Goal: Task Accomplishment & Management: Manage account settings

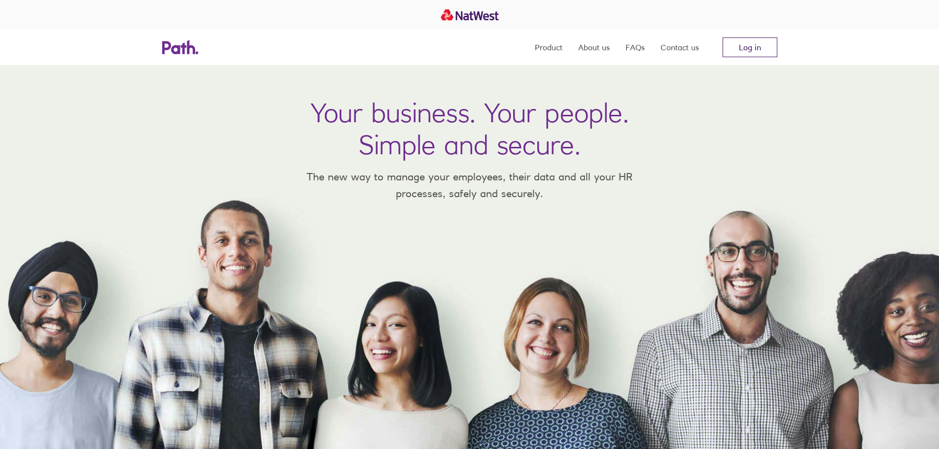
click at [748, 54] on link "Log in" at bounding box center [750, 47] width 55 height 20
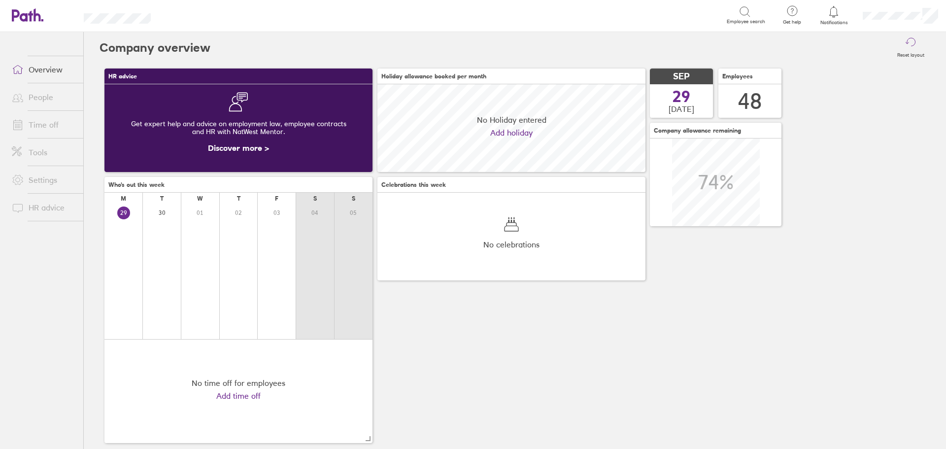
scroll to position [88, 268]
click at [41, 125] on link "Time off" at bounding box center [43, 125] width 79 height 20
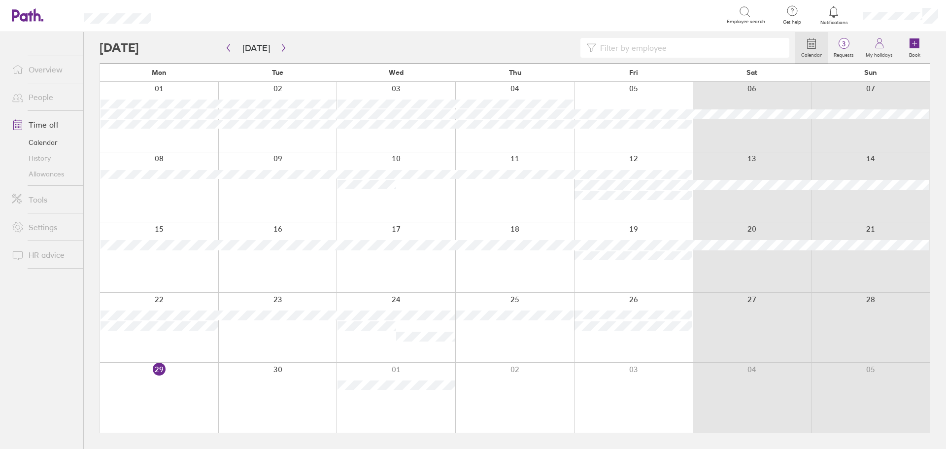
click at [368, 42] on div at bounding box center [448, 48] width 696 height 20
click at [331, 47] on div at bounding box center [448, 48] width 696 height 20
click at [33, 67] on link "Overview" at bounding box center [43, 70] width 79 height 20
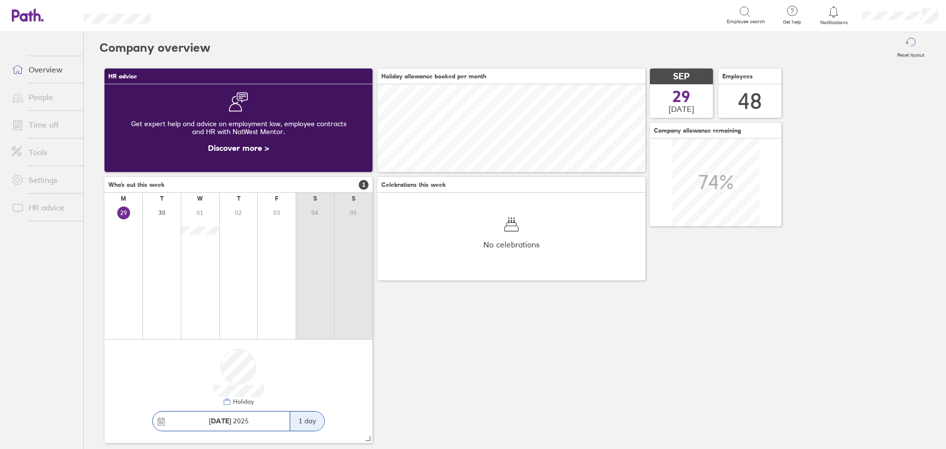
scroll to position [88, 268]
click at [47, 125] on link "Time off" at bounding box center [43, 125] width 79 height 20
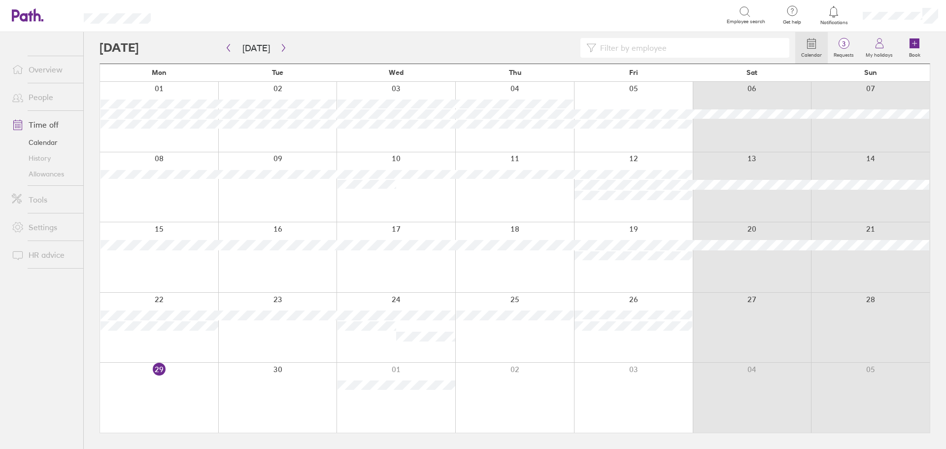
click at [408, 46] on div at bounding box center [448, 48] width 696 height 20
click at [542, 47] on div at bounding box center [448, 48] width 696 height 20
click at [847, 47] on span "3" at bounding box center [844, 44] width 32 height 8
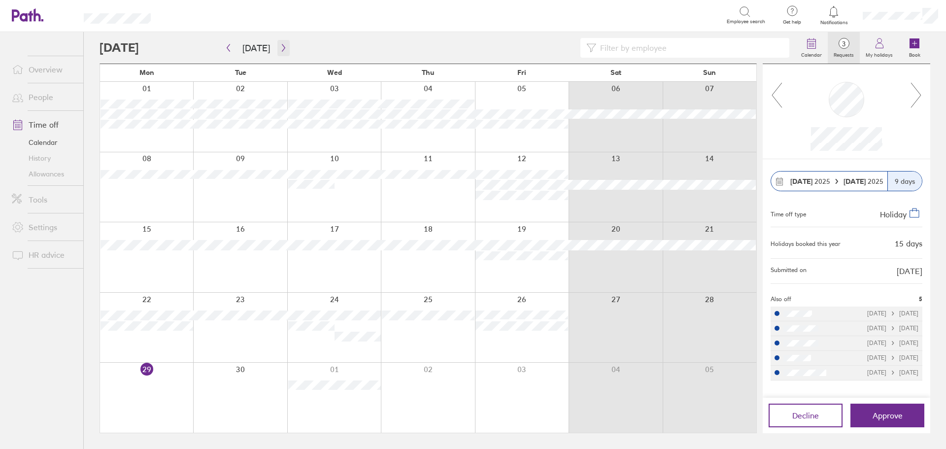
click at [281, 43] on button "button" at bounding box center [284, 48] width 12 height 16
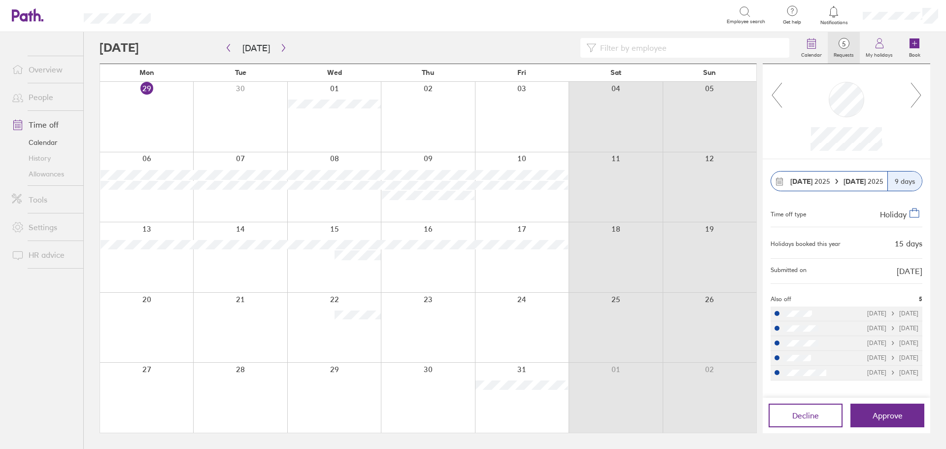
click at [920, 96] on icon at bounding box center [916, 95] width 10 height 25
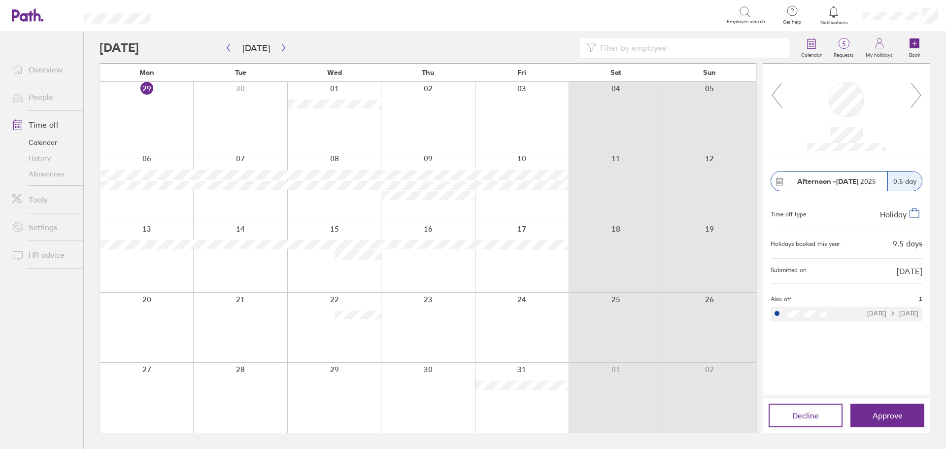
click at [395, 46] on div at bounding box center [448, 48] width 696 height 20
click at [549, 47] on div at bounding box center [448, 48] width 696 height 20
click at [527, 49] on div at bounding box center [448, 48] width 696 height 20
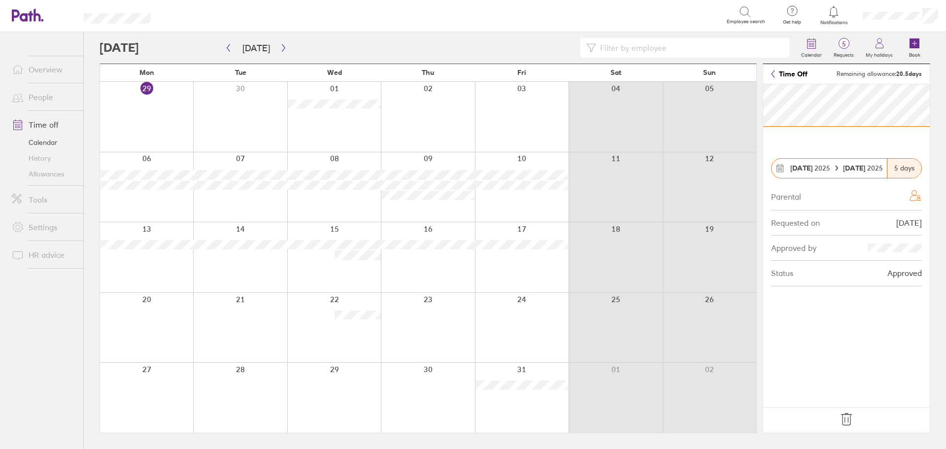
click at [850, 418] on icon at bounding box center [847, 420] width 16 height 16
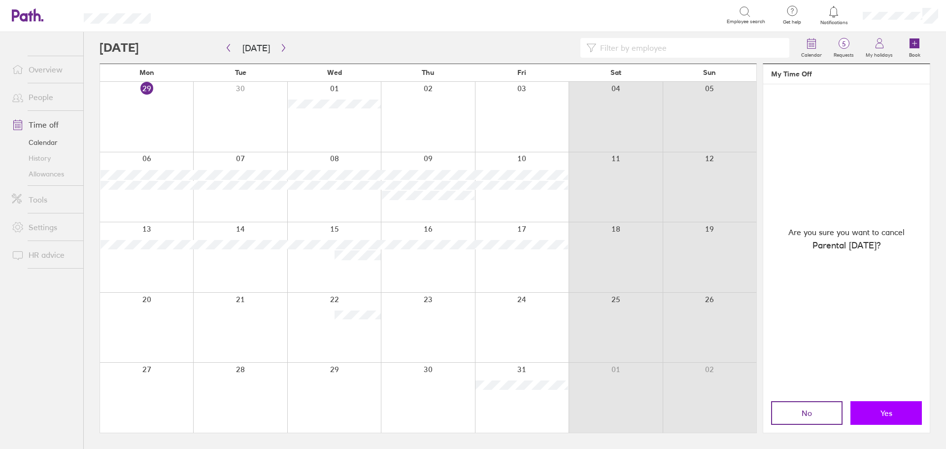
click at [887, 411] on span "Yes" at bounding box center [887, 413] width 12 height 9
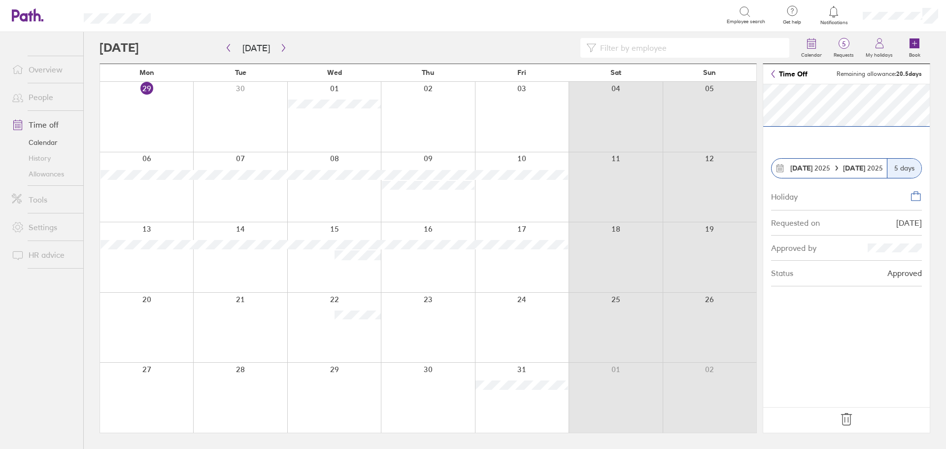
click at [848, 416] on icon at bounding box center [847, 420] width 16 height 16
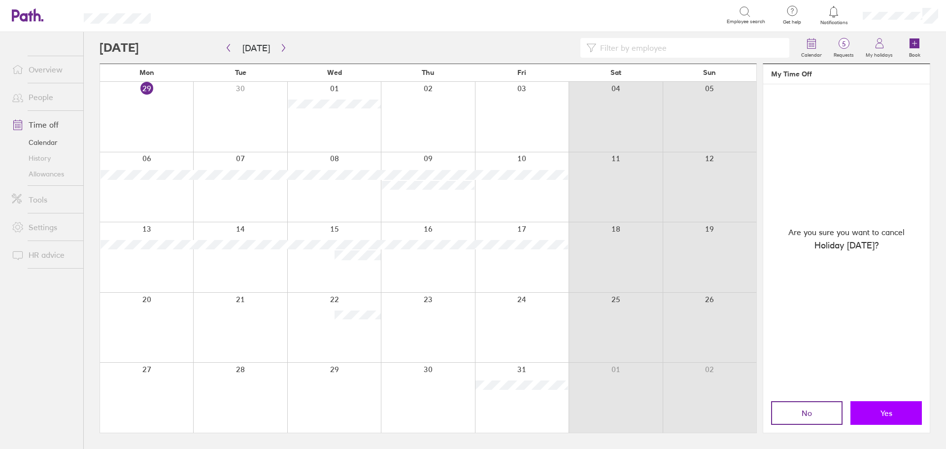
click at [885, 414] on span "Yes" at bounding box center [887, 413] width 12 height 9
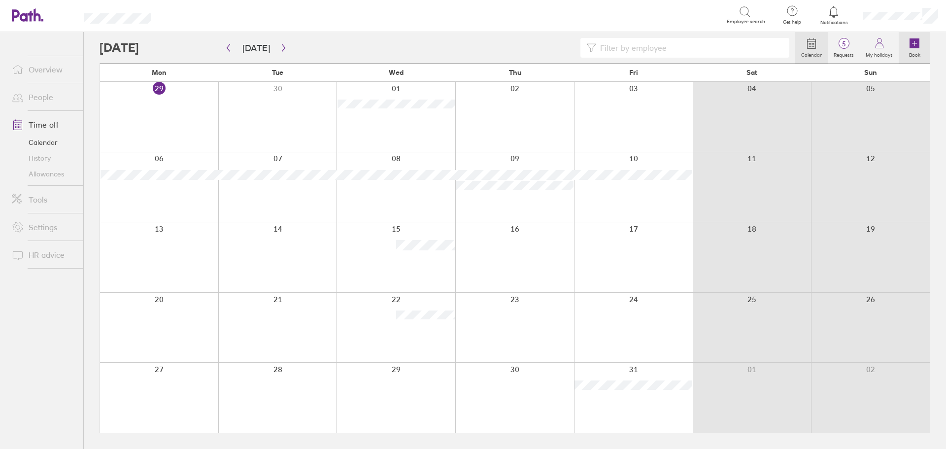
click at [919, 43] on icon at bounding box center [915, 43] width 10 height 10
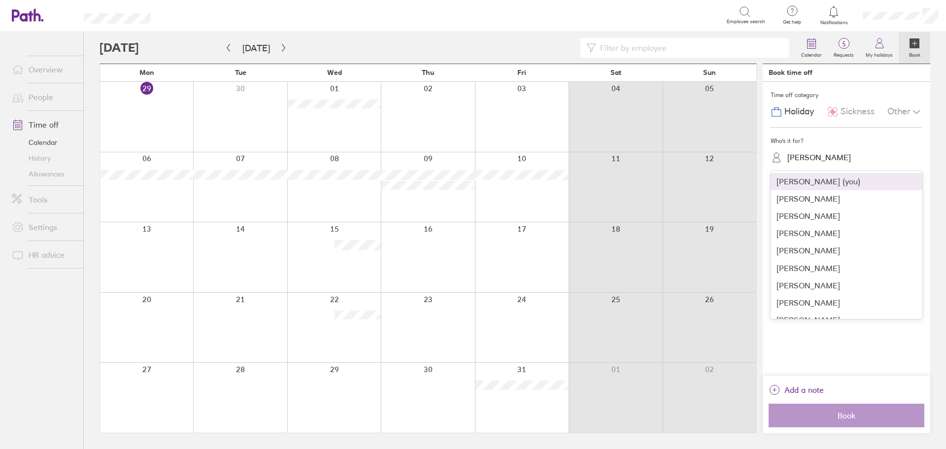
click at [861, 157] on div "Eva Frankovica" at bounding box center [853, 157] width 140 height 15
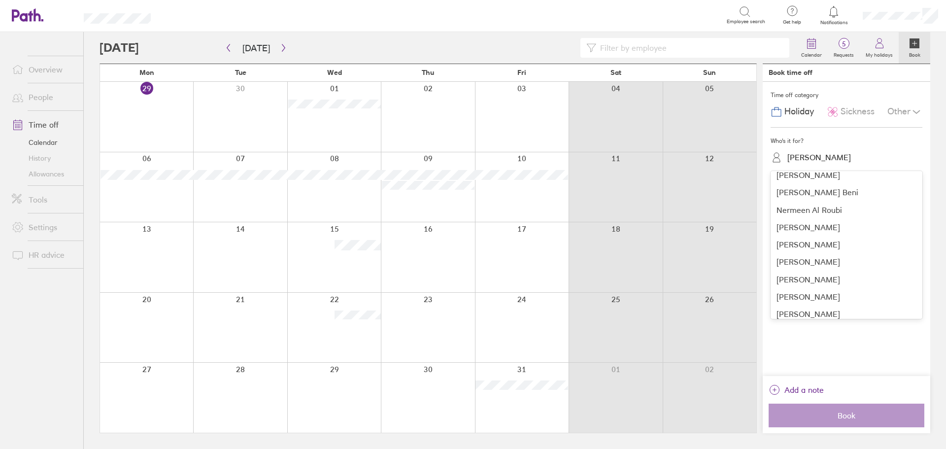
scroll to position [493, 0]
click at [823, 301] on div "Robin B" at bounding box center [847, 295] width 152 height 17
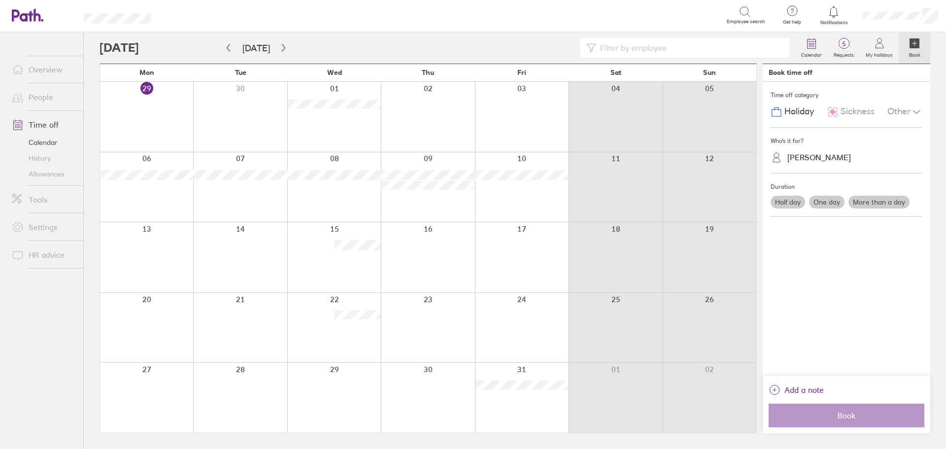
click at [881, 203] on label "More than a day" at bounding box center [879, 202] width 61 height 13
click at [0, 0] on input "More than a day" at bounding box center [0, 0] width 0 height 0
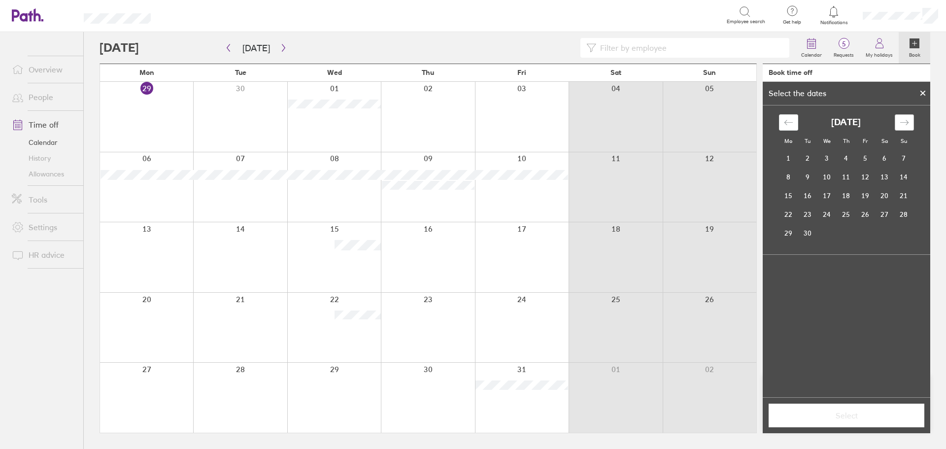
click at [910, 122] on div "Move forward to switch to the next month." at bounding box center [904, 122] width 19 height 16
click at [791, 119] on icon "Move backward to switch to the previous month." at bounding box center [788, 122] width 9 height 9
click at [790, 237] on td "29" at bounding box center [788, 233] width 19 height 19
click at [811, 234] on td "30" at bounding box center [808, 233] width 19 height 19
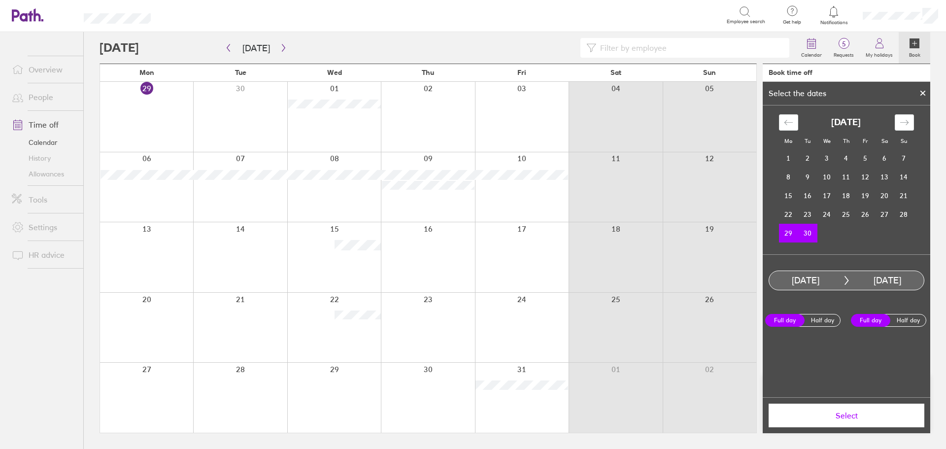
click at [838, 231] on td "Calendar" at bounding box center [846, 233] width 19 height 19
click at [906, 114] on div "September 2025 1 2 3 4 5 6 7 8 9 10 11 12 13 14 15 16 17 18 19 20 21 22 23 24 2…" at bounding box center [846, 173] width 147 height 137
click at [907, 121] on icon "Move forward to switch to the next month." at bounding box center [904, 122] width 8 height 5
click at [828, 161] on td "1" at bounding box center [827, 158] width 19 height 19
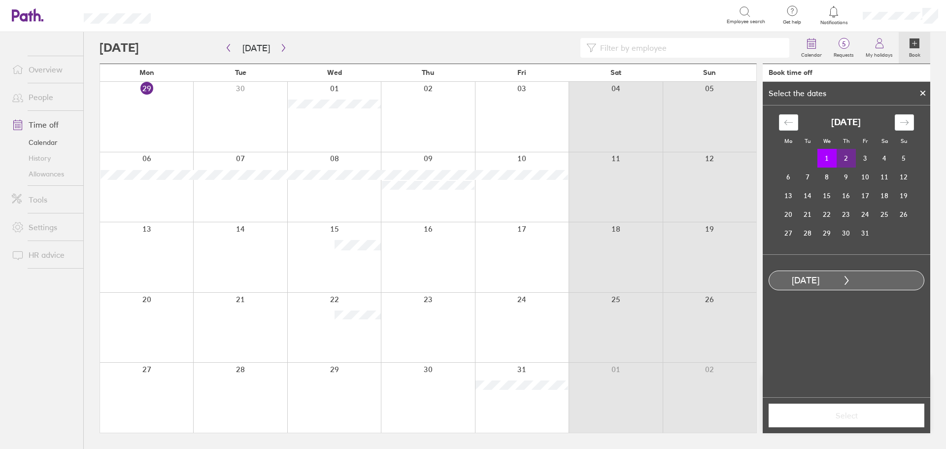
click at [843, 160] on td "2" at bounding box center [846, 158] width 19 height 19
click at [870, 157] on td "3" at bounding box center [865, 158] width 19 height 19
click at [793, 122] on icon "Move backward to switch to the previous month." at bounding box center [788, 122] width 9 height 9
click at [788, 231] on td "29" at bounding box center [788, 233] width 19 height 19
drag, startPoint x: 788, startPoint y: 235, endPoint x: 811, endPoint y: 235, distance: 23.2
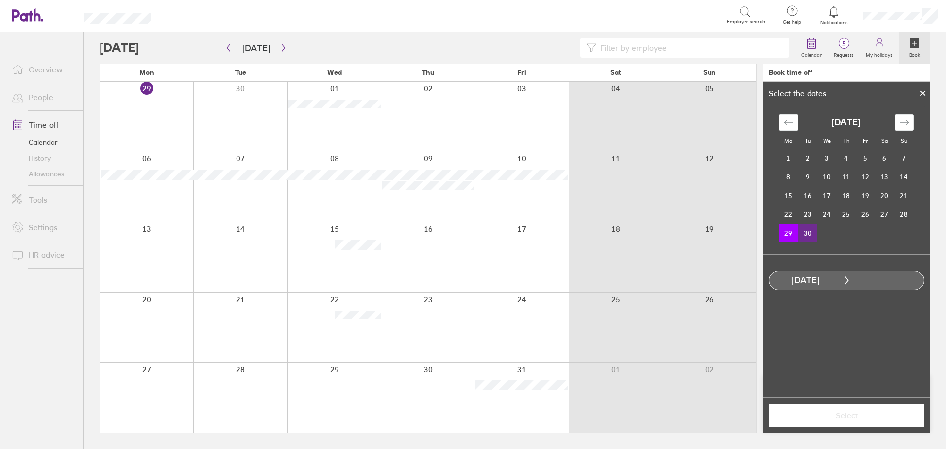
click at [811, 235] on tr "29 30" at bounding box center [846, 233] width 135 height 19
click at [811, 235] on td "30" at bounding box center [808, 233] width 19 height 19
click at [924, 91] on icon at bounding box center [923, 93] width 7 height 6
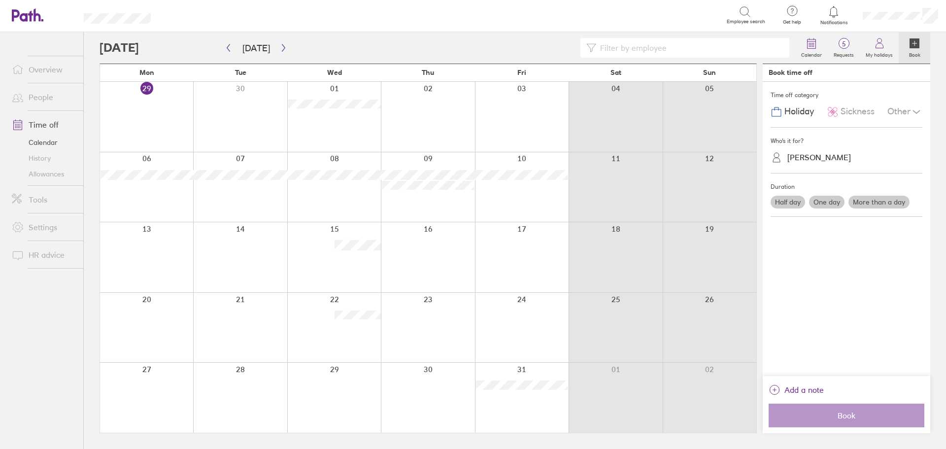
click at [920, 110] on icon at bounding box center [916, 111] width 7 height 3
click at [821, 151] on div "Parental" at bounding box center [847, 153] width 148 height 19
click at [865, 202] on label "More than a day" at bounding box center [879, 202] width 61 height 13
click at [0, 0] on input "More than a day" at bounding box center [0, 0] width 0 height 0
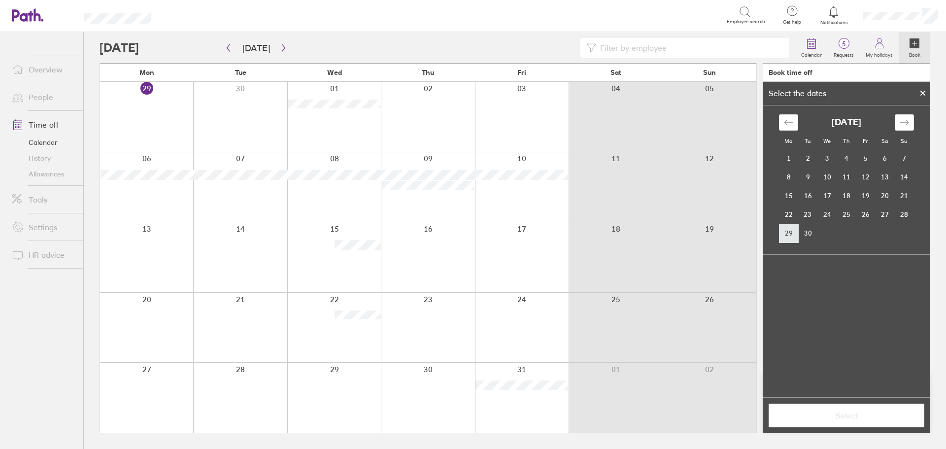
click at [792, 234] on td "29" at bounding box center [788, 233] width 19 height 19
click at [802, 235] on td "30" at bounding box center [808, 233] width 19 height 19
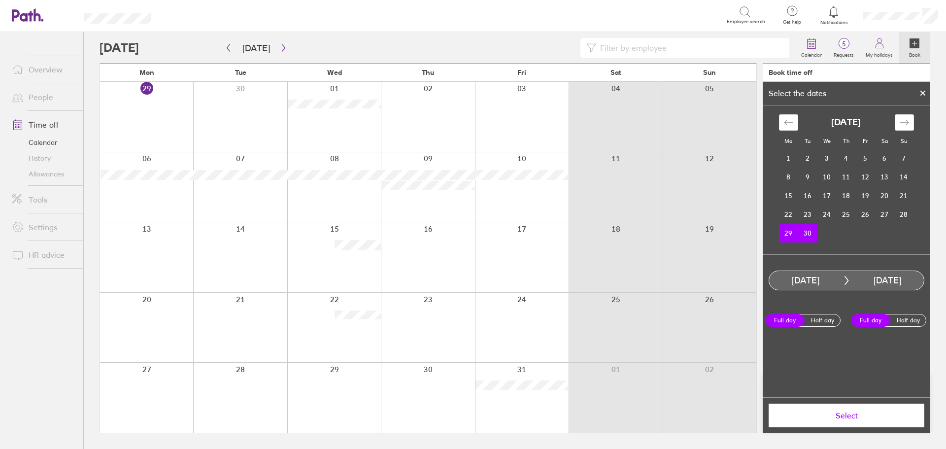
click at [847, 419] on span "Select" at bounding box center [847, 415] width 142 height 9
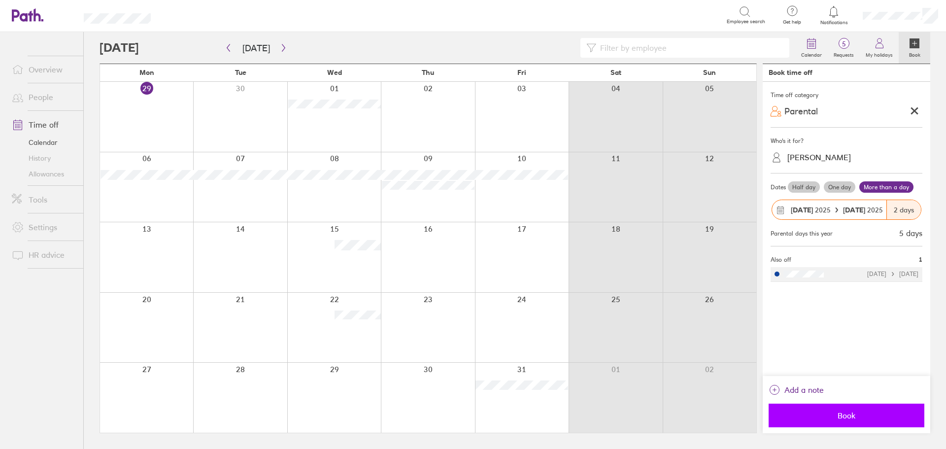
click at [848, 422] on button "Book" at bounding box center [847, 416] width 156 height 24
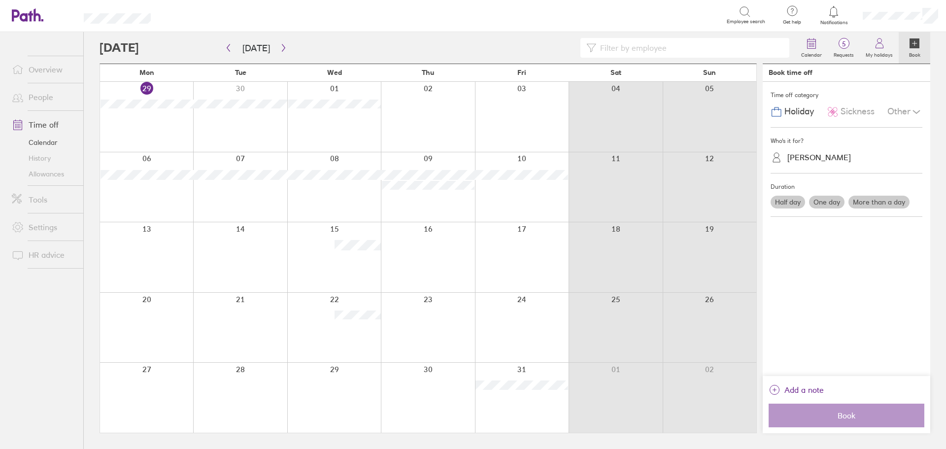
click at [904, 111] on div "Other" at bounding box center [905, 112] width 35 height 19
click at [917, 76] on div "Book time off" at bounding box center [847, 73] width 168 height 18
click at [911, 111] on icon at bounding box center [917, 112] width 12 height 12
click at [815, 149] on span "Parental" at bounding box center [804, 153] width 34 height 10
click at [868, 203] on label "More than a day" at bounding box center [879, 202] width 61 height 13
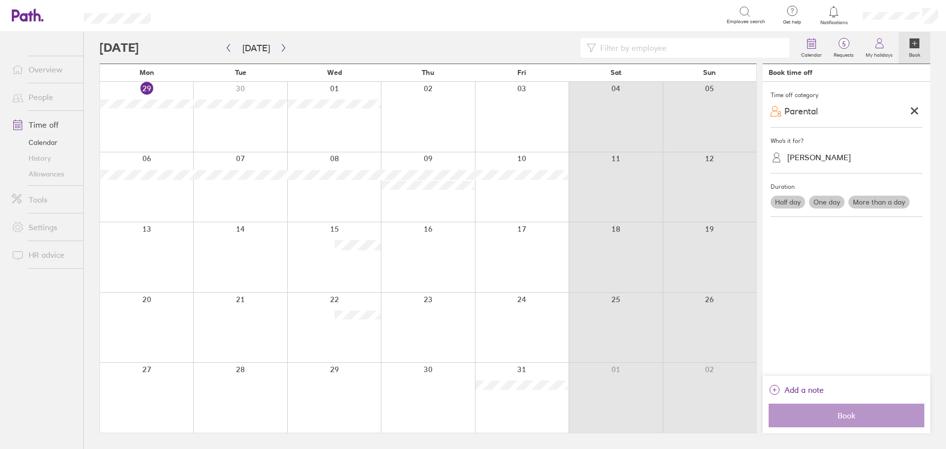
click at [0, 0] on input "More than a day" at bounding box center [0, 0] width 0 height 0
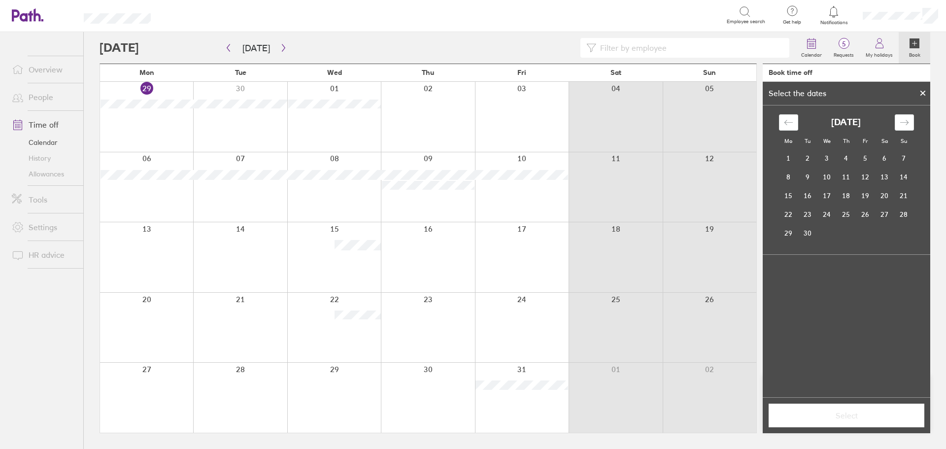
click at [910, 113] on div "September 2025 1 2 3 4 5 6 7 8 9 10 11 12 13 14 15 16 17 18 19 20 21 22 23 24 2…" at bounding box center [846, 173] width 147 height 137
click at [905, 124] on icon "Move forward to switch to the next month." at bounding box center [904, 122] width 9 height 9
click at [825, 152] on td "1" at bounding box center [827, 158] width 19 height 19
click at [847, 154] on td "2" at bounding box center [846, 158] width 19 height 19
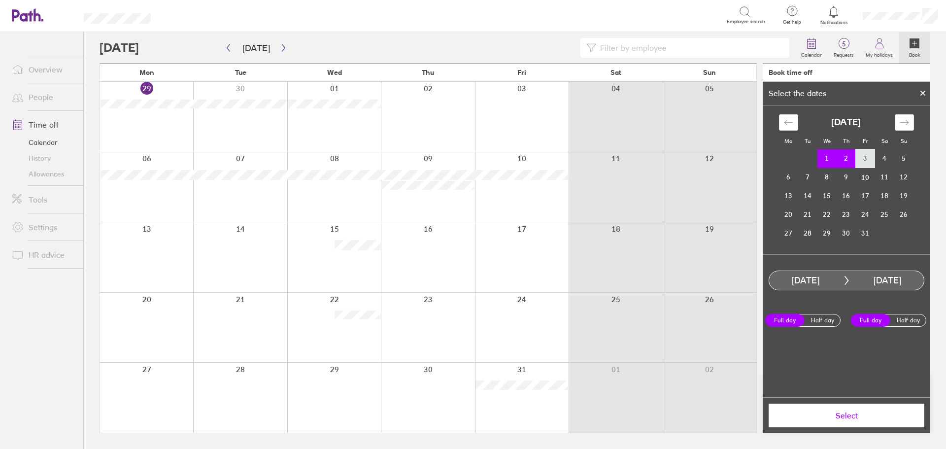
click at [864, 158] on td "3" at bounding box center [865, 158] width 19 height 19
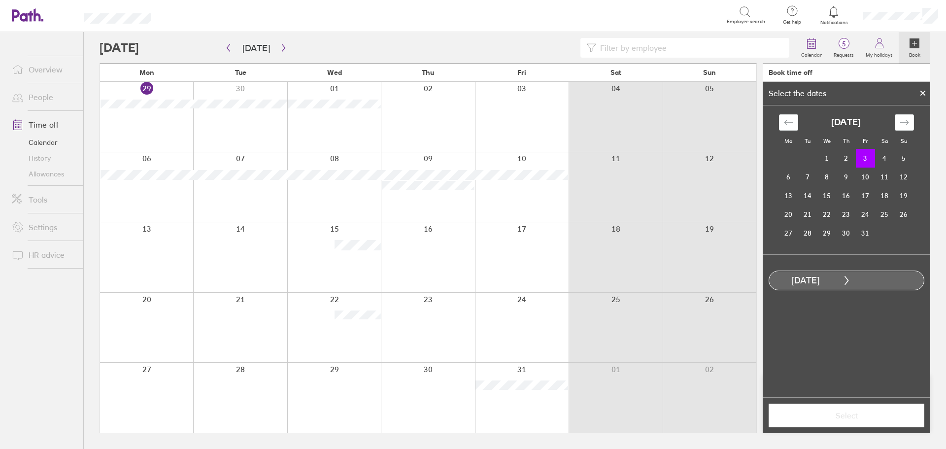
drag, startPoint x: 826, startPoint y: 158, endPoint x: 862, endPoint y: 158, distance: 35.5
click at [862, 158] on tr "1 2 3 4 5" at bounding box center [846, 158] width 135 height 19
click at [829, 159] on td "1" at bounding box center [827, 158] width 19 height 19
click at [840, 162] on td "2" at bounding box center [846, 158] width 19 height 19
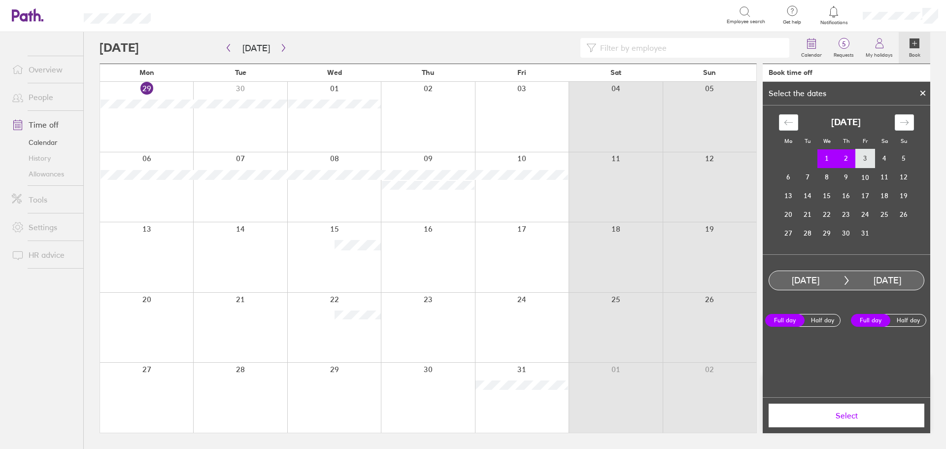
click at [858, 162] on td "3" at bounding box center [865, 158] width 19 height 19
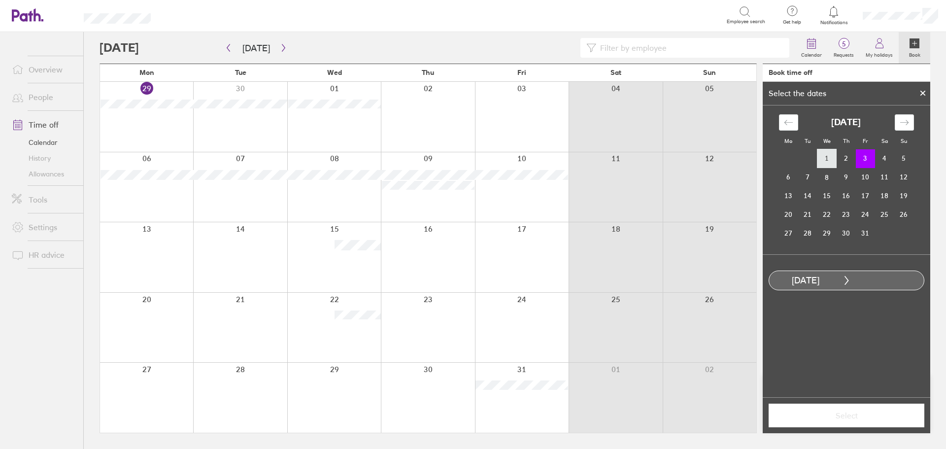
click at [827, 162] on td "1" at bounding box center [827, 158] width 19 height 19
click at [844, 162] on td "2" at bounding box center [846, 158] width 19 height 19
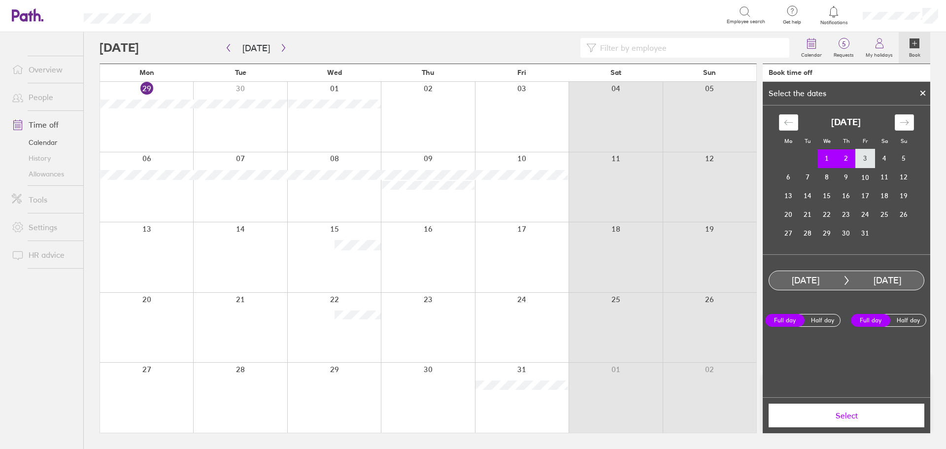
click at [861, 165] on td "3" at bounding box center [865, 158] width 19 height 19
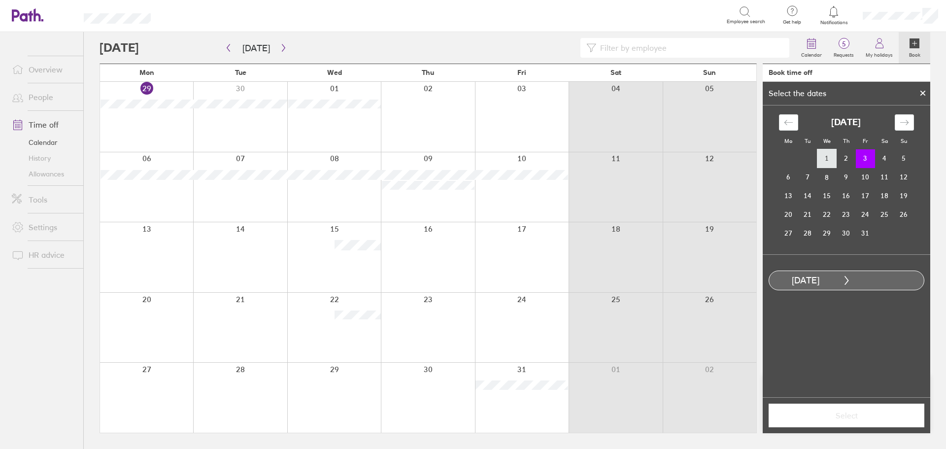
click at [825, 162] on td "1" at bounding box center [827, 158] width 19 height 19
drag, startPoint x: 825, startPoint y: 162, endPoint x: 874, endPoint y: 162, distance: 48.8
click at [874, 162] on tr "1 2 3 4 5" at bounding box center [846, 158] width 135 height 19
click at [839, 159] on td "2" at bounding box center [846, 158] width 19 height 19
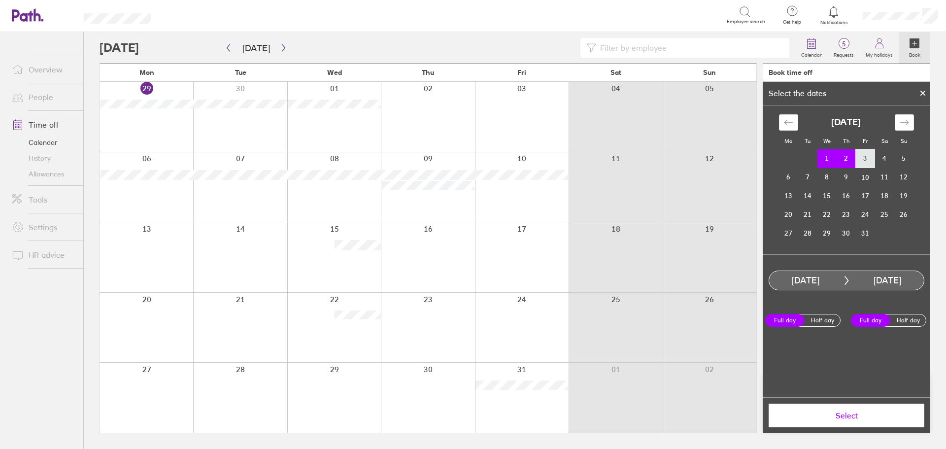
click at [858, 161] on td "3" at bounding box center [865, 158] width 19 height 19
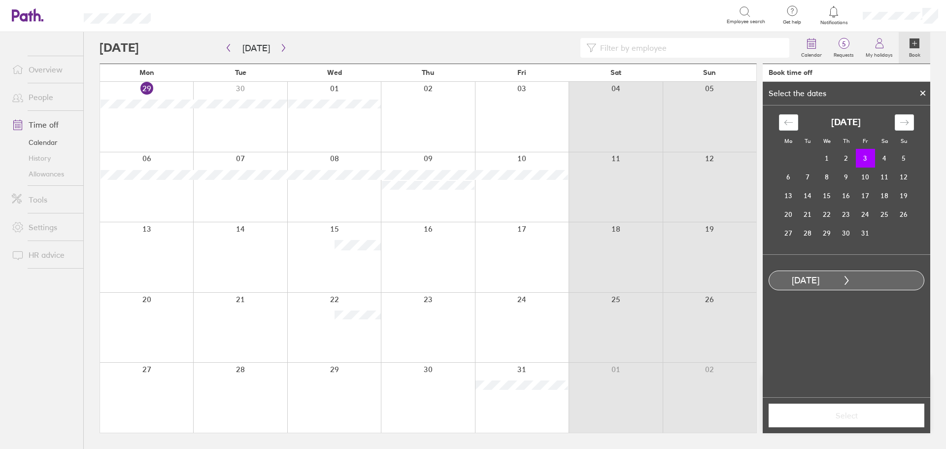
click at [920, 93] on icon at bounding box center [923, 93] width 7 height 6
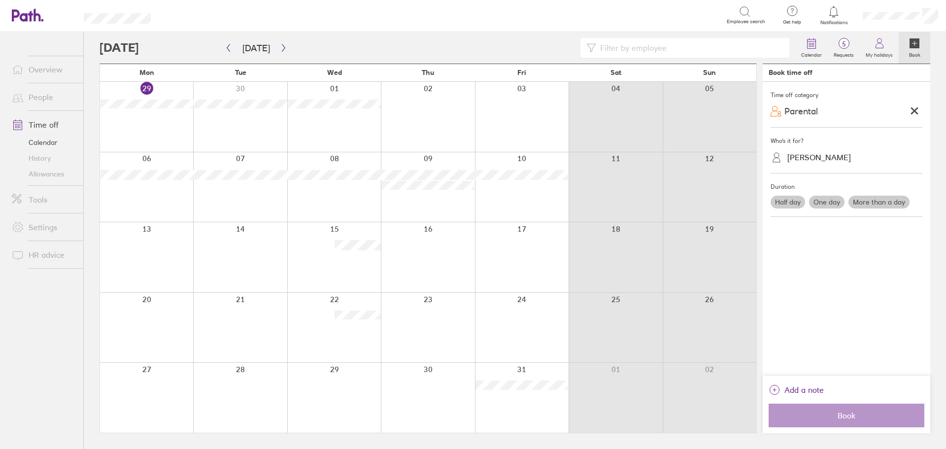
click at [880, 203] on label "More than a day" at bounding box center [879, 202] width 61 height 13
click at [0, 0] on input "More than a day" at bounding box center [0, 0] width 0 height 0
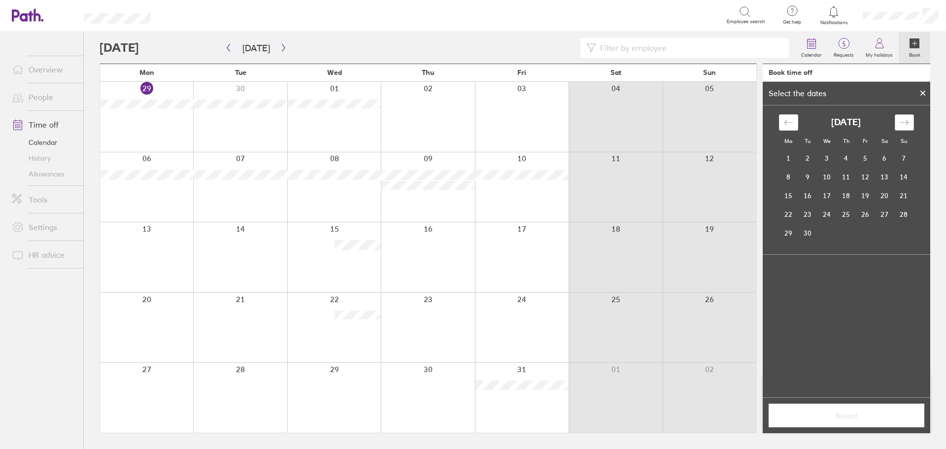
click at [903, 120] on icon "Move forward to switch to the next month." at bounding box center [904, 122] width 9 height 9
click at [831, 157] on td "1" at bounding box center [827, 158] width 19 height 19
click at [867, 159] on td "3" at bounding box center [865, 158] width 19 height 19
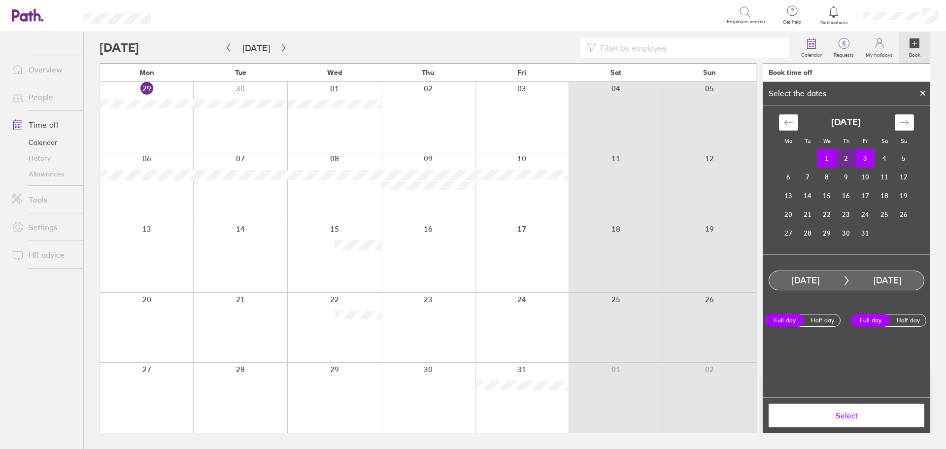
click at [867, 411] on span "Select" at bounding box center [847, 415] width 142 height 9
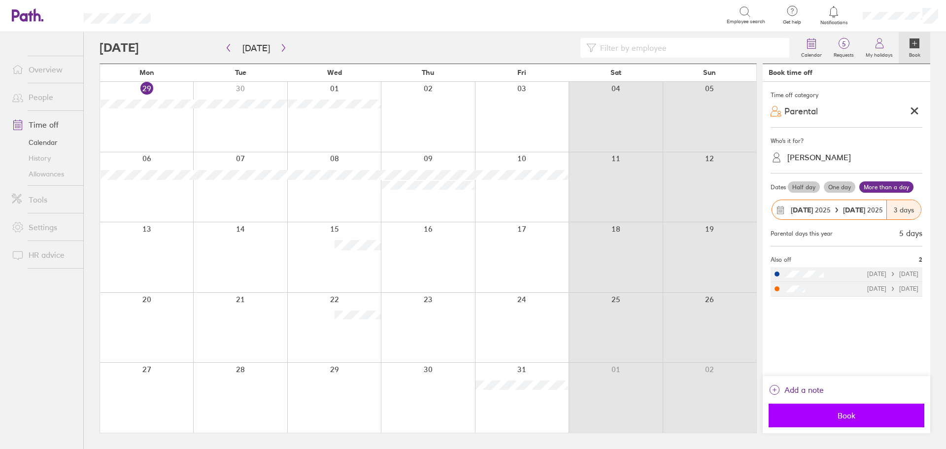
click at [864, 420] on button "Book" at bounding box center [847, 416] width 156 height 24
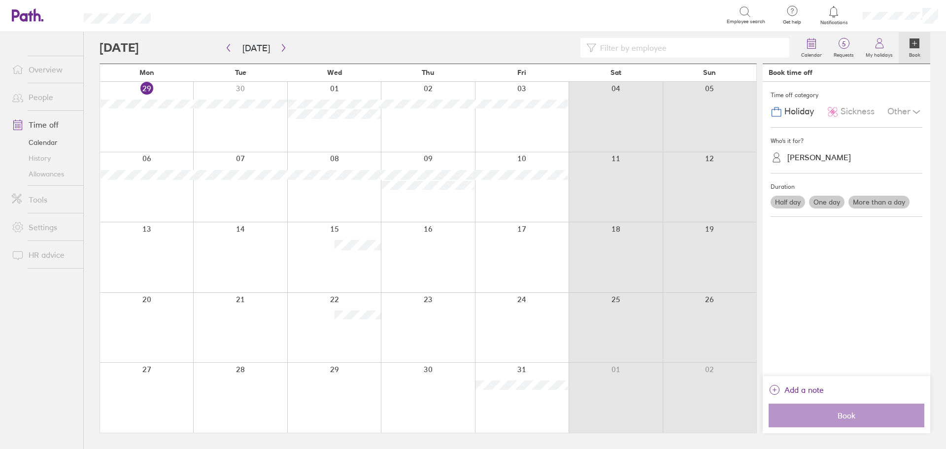
click at [876, 206] on label "More than a day" at bounding box center [879, 202] width 61 height 13
click at [0, 0] on input "More than a day" at bounding box center [0, 0] width 0 height 0
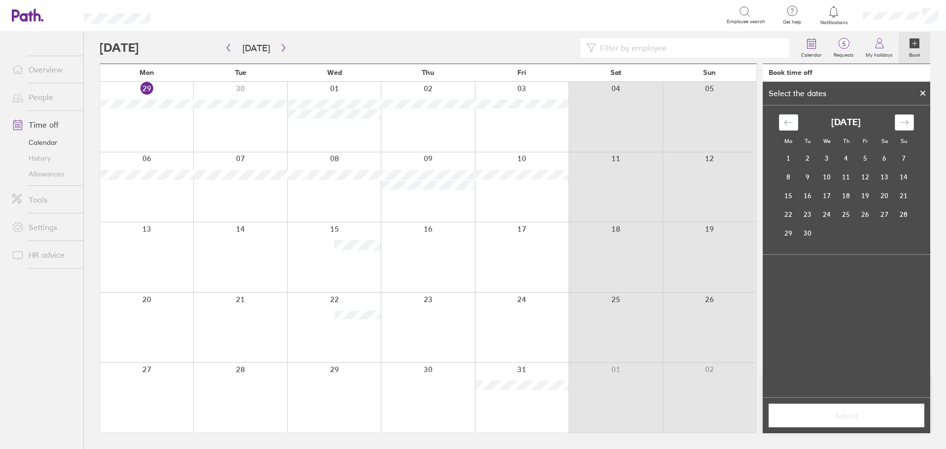
click at [911, 124] on div "Move forward to switch to the next month." at bounding box center [904, 122] width 19 height 16
click at [781, 177] on td "6" at bounding box center [788, 177] width 19 height 19
click at [865, 176] on td "10" at bounding box center [865, 177] width 19 height 19
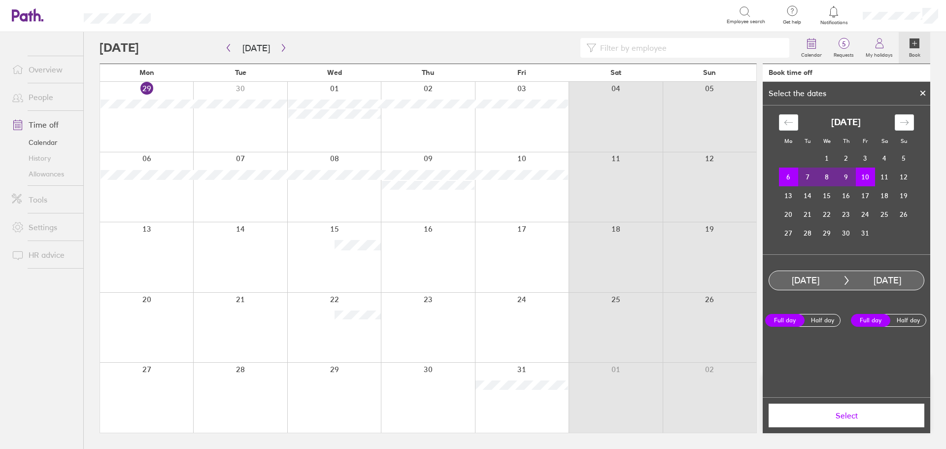
click at [842, 417] on span "Select" at bounding box center [847, 415] width 142 height 9
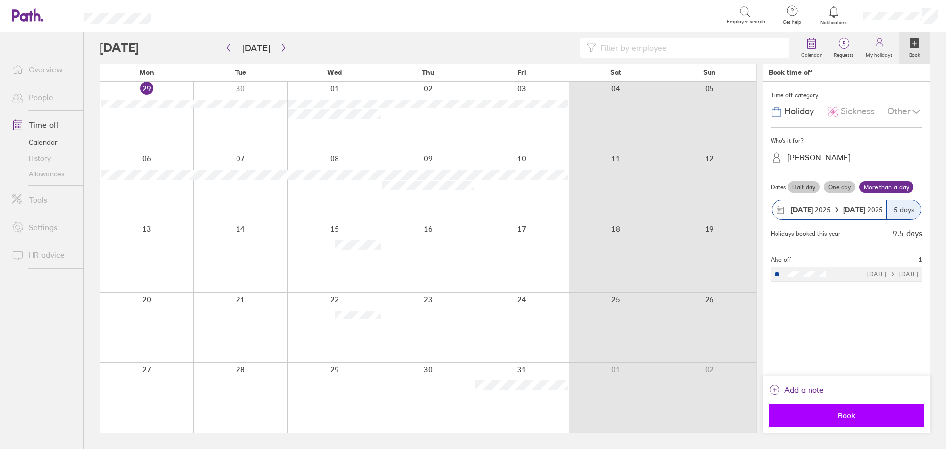
click at [848, 416] on span "Book" at bounding box center [847, 415] width 142 height 9
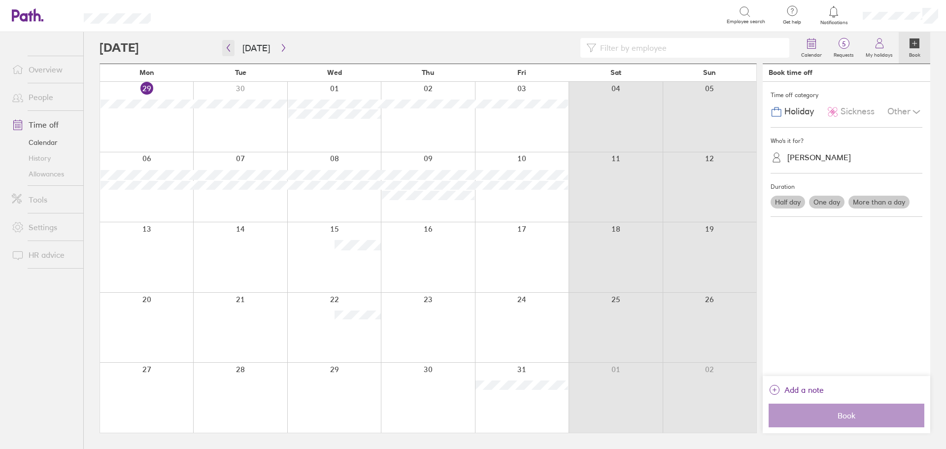
click at [234, 49] on button "button" at bounding box center [228, 48] width 12 height 16
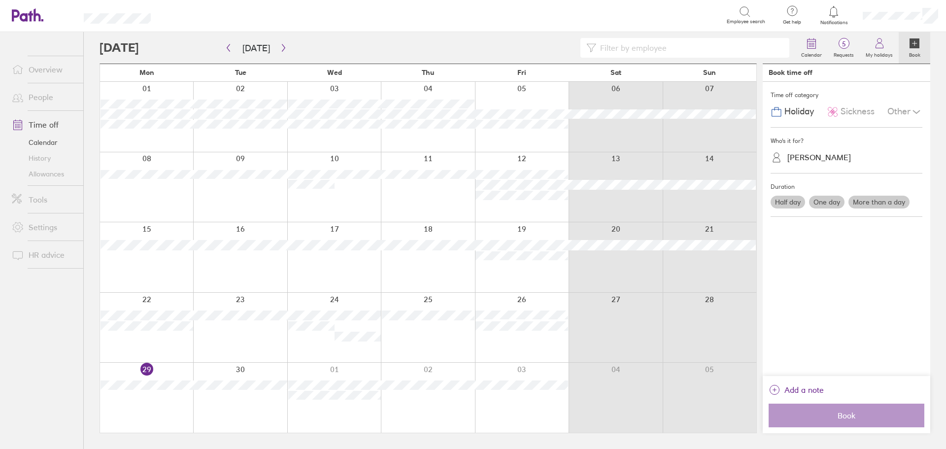
click at [822, 204] on label "One day" at bounding box center [826, 202] width 35 height 13
click at [0, 0] on input "One day" at bounding box center [0, 0] width 0 height 0
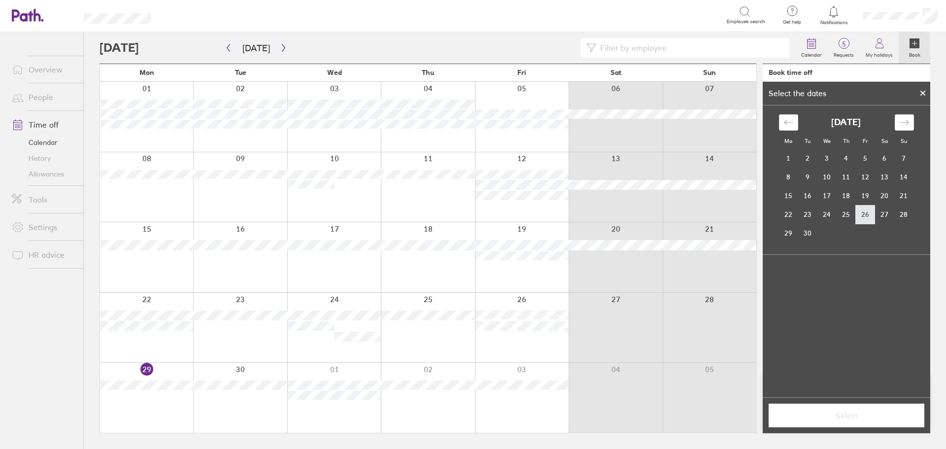
click at [868, 219] on td "26" at bounding box center [865, 214] width 19 height 19
click at [853, 419] on span "Select" at bounding box center [847, 415] width 142 height 9
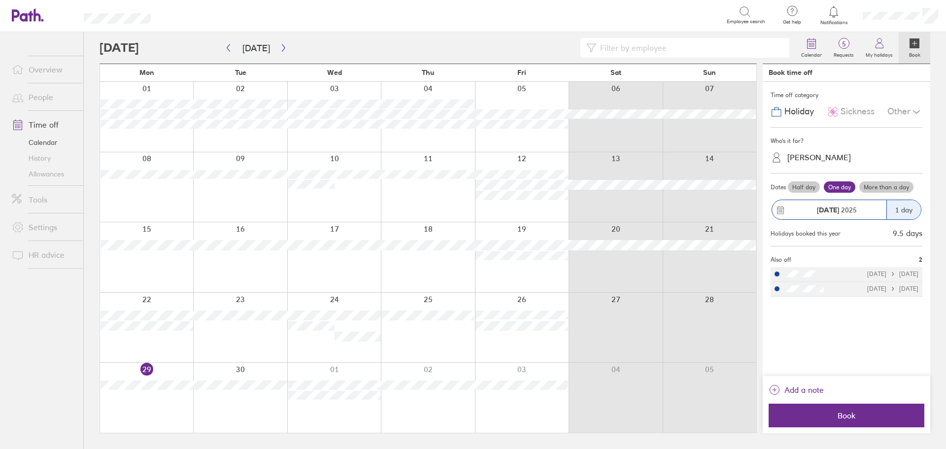
click at [849, 430] on div "Add a note Book" at bounding box center [847, 404] width 168 height 57
click at [847, 419] on span "Book" at bounding box center [847, 415] width 142 height 9
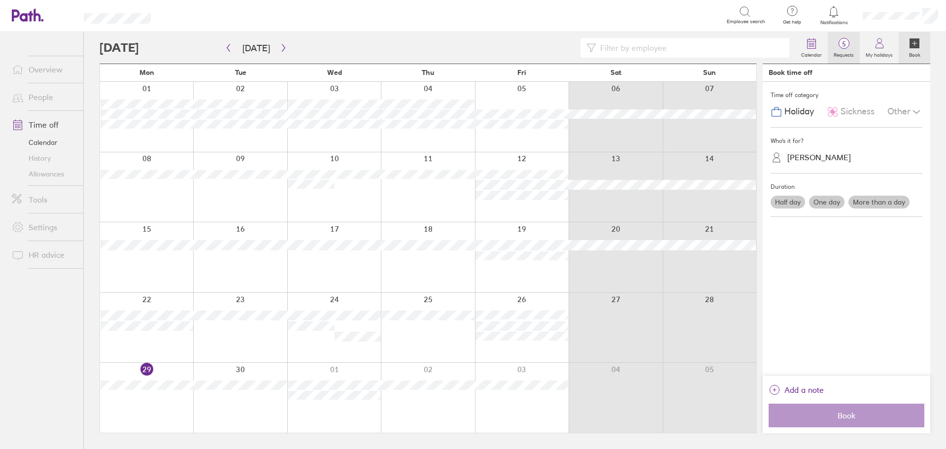
click at [846, 44] on span "5" at bounding box center [844, 44] width 32 height 8
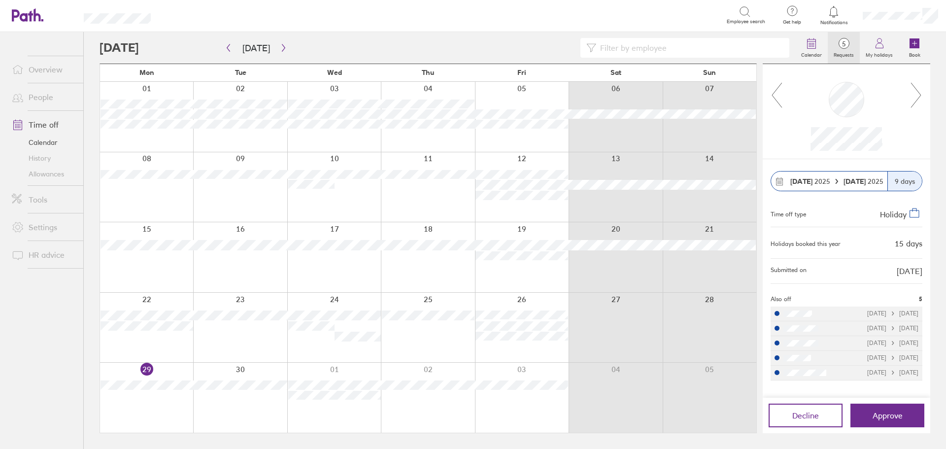
click at [917, 92] on icon at bounding box center [916, 95] width 12 height 27
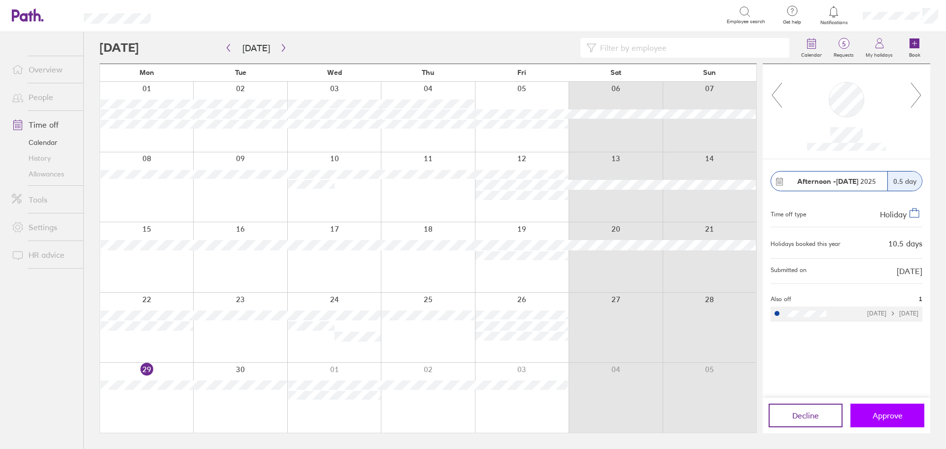
click at [887, 425] on button "Approve" at bounding box center [888, 416] width 74 height 24
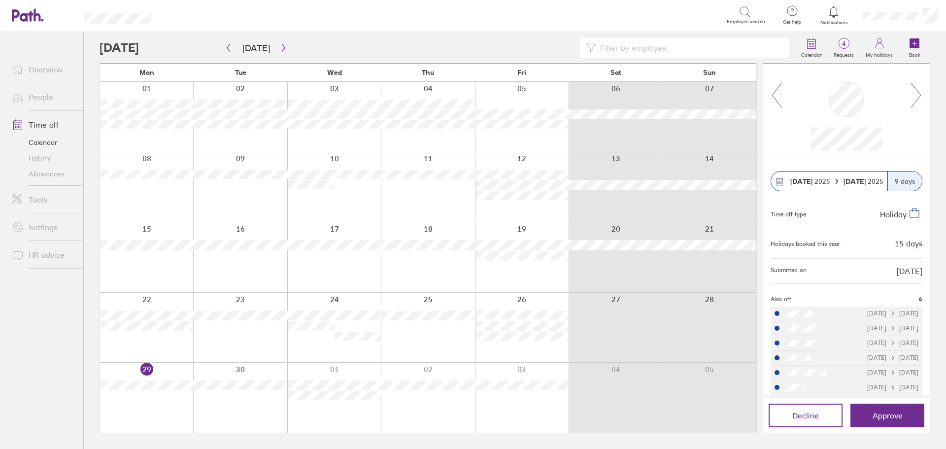
click at [921, 92] on icon at bounding box center [916, 95] width 12 height 27
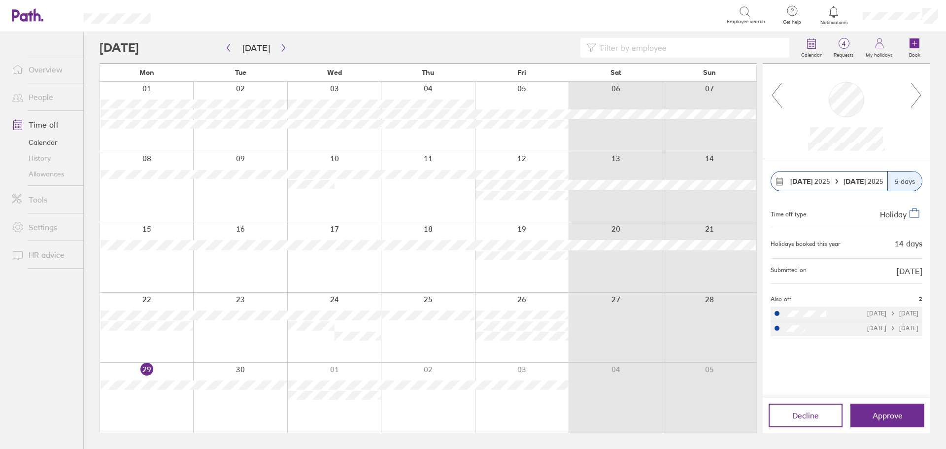
click at [921, 92] on icon at bounding box center [916, 95] width 12 height 27
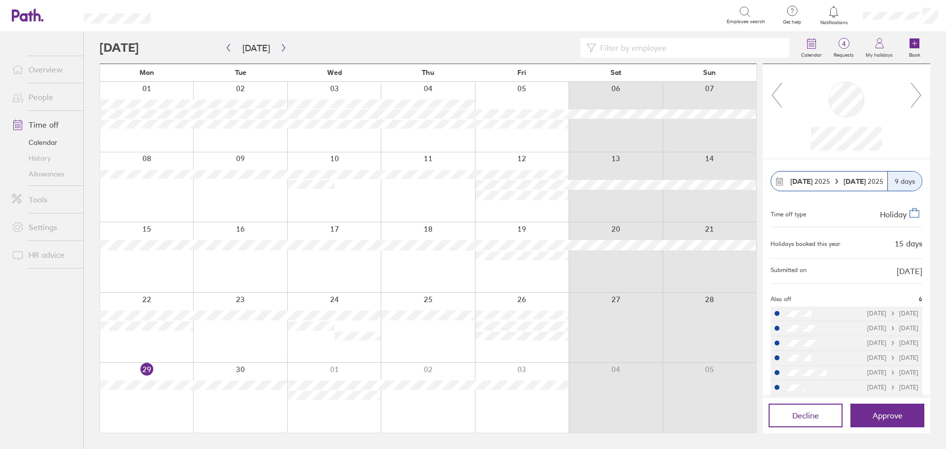
click at [772, 95] on icon at bounding box center [777, 95] width 10 height 25
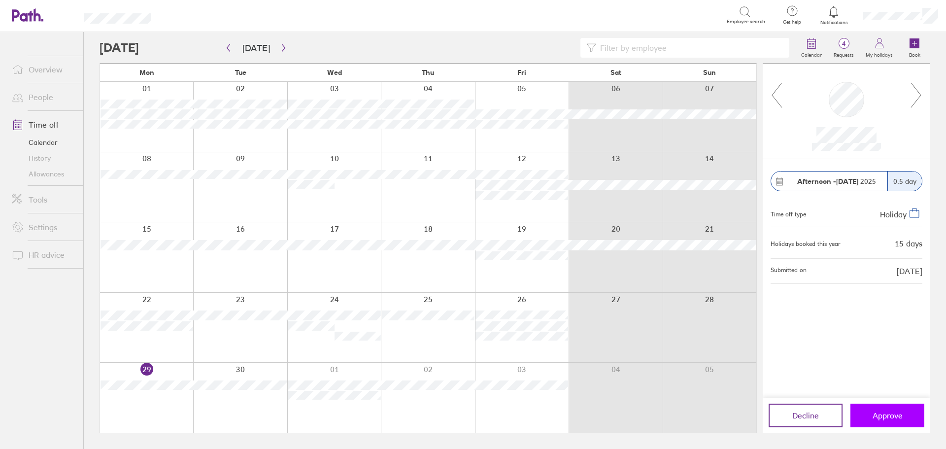
click at [882, 420] on span "Approve" at bounding box center [888, 415] width 30 height 9
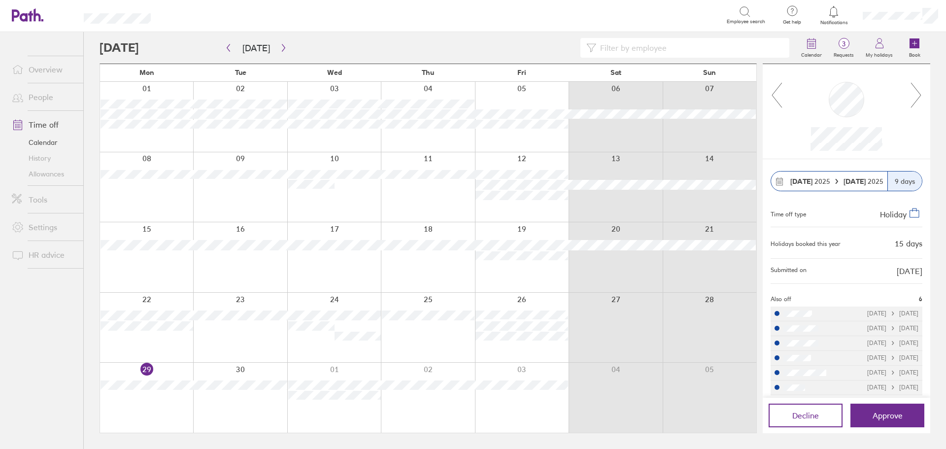
click at [921, 92] on icon at bounding box center [916, 95] width 12 height 27
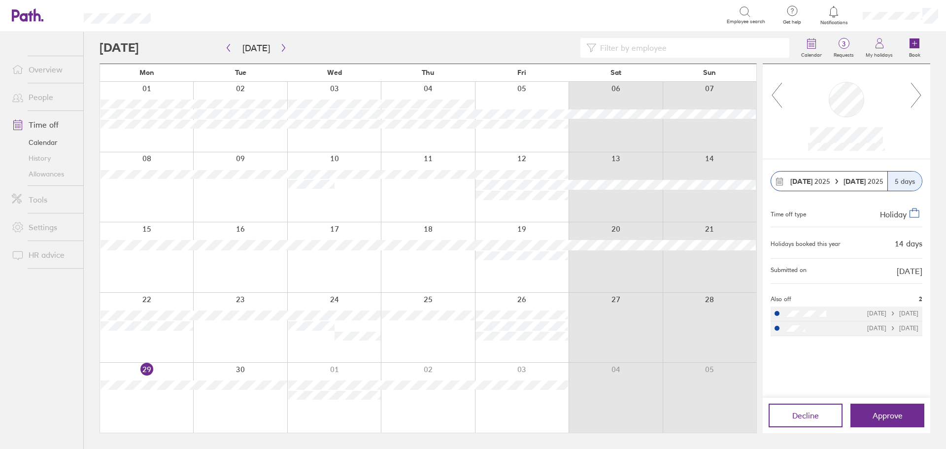
click at [921, 92] on icon at bounding box center [916, 95] width 12 height 27
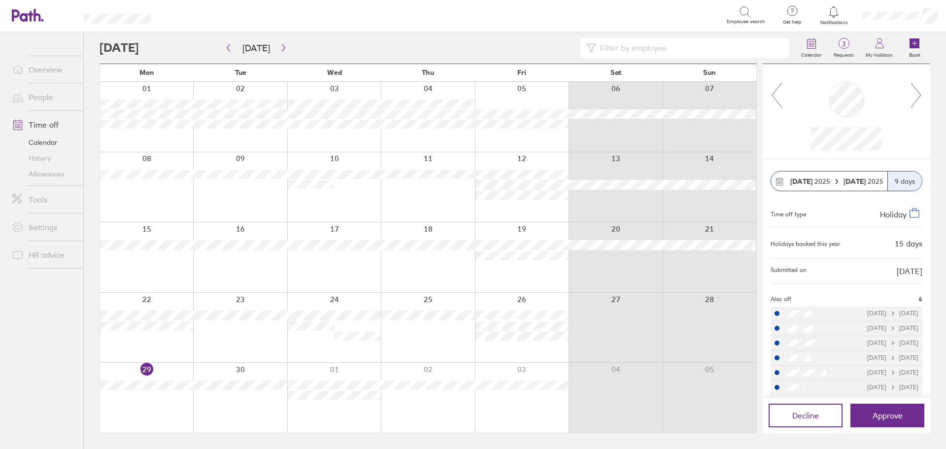
click at [921, 92] on icon at bounding box center [916, 95] width 12 height 27
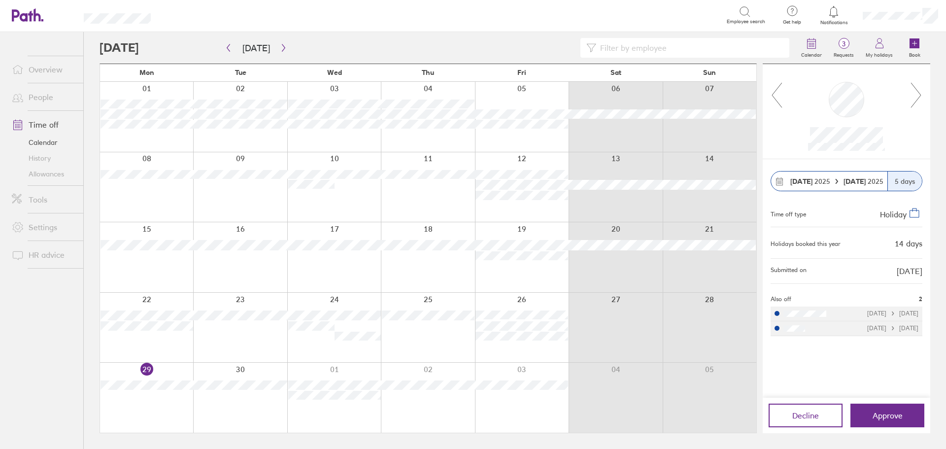
click at [921, 92] on icon at bounding box center [916, 95] width 12 height 27
